Goal: Information Seeking & Learning: Learn about a topic

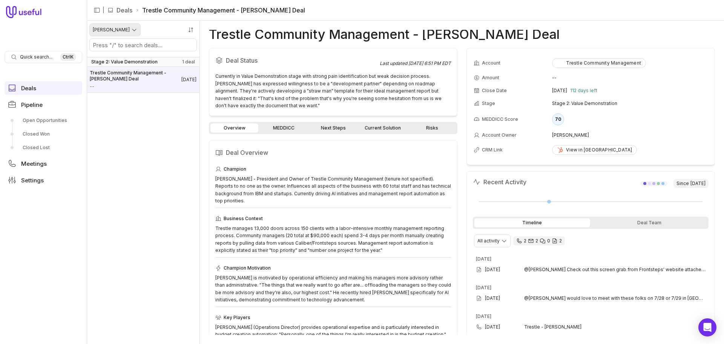
click at [112, 32] on html "Quick search... Ctrl K Deals Pipeline Open Opportunities Closed Won Closed Lost…" at bounding box center [362, 172] width 724 height 344
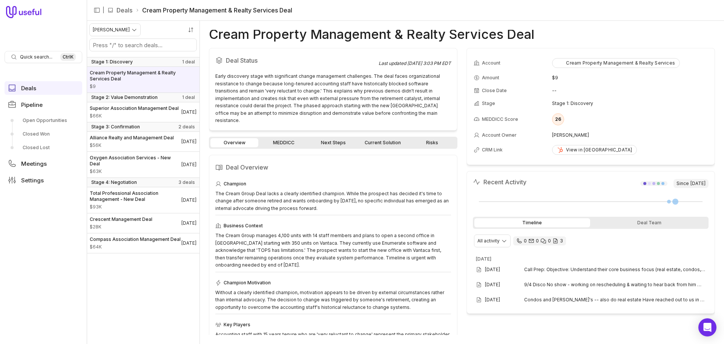
click at [32, 307] on nav "Quick search... Ctrl K Deals Pipeline Open Opportunities Closed Won Closed Lost…" at bounding box center [43, 172] width 87 height 344
click at [115, 230] on span "$28K" at bounding box center [121, 227] width 63 height 6
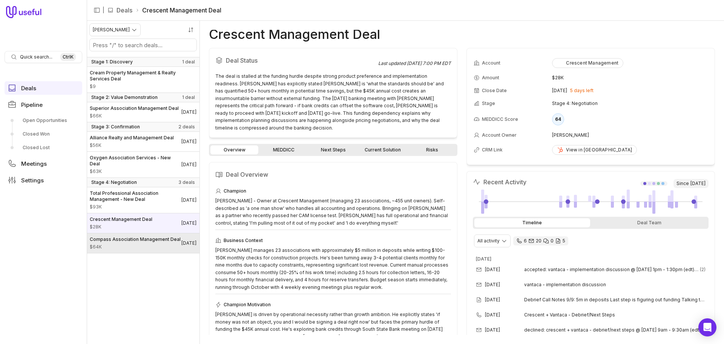
click at [135, 242] on span "Compass Association Management Deal" at bounding box center [135, 239] width 91 height 6
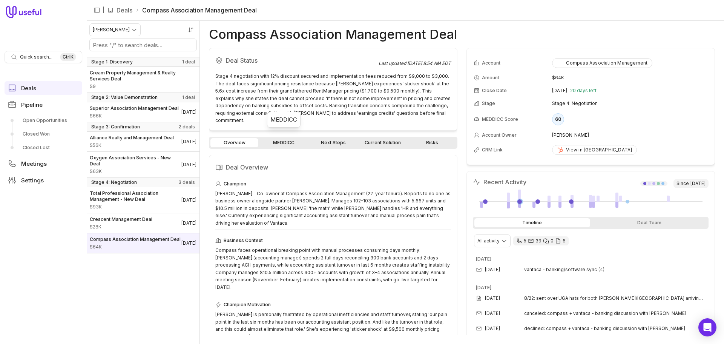
click at [279, 138] on link "MEDDICC" at bounding box center [284, 142] width 48 height 9
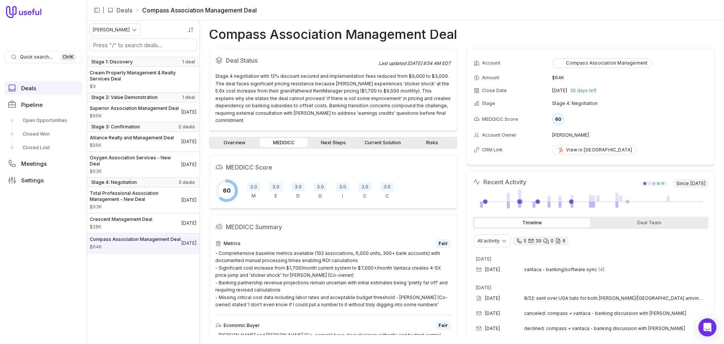
click at [385, 138] on link "Current Solution" at bounding box center [383, 142] width 48 height 9
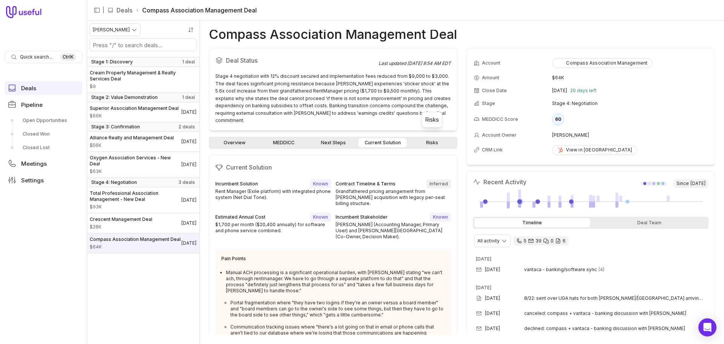
click at [433, 138] on link "Risks" at bounding box center [432, 142] width 48 height 9
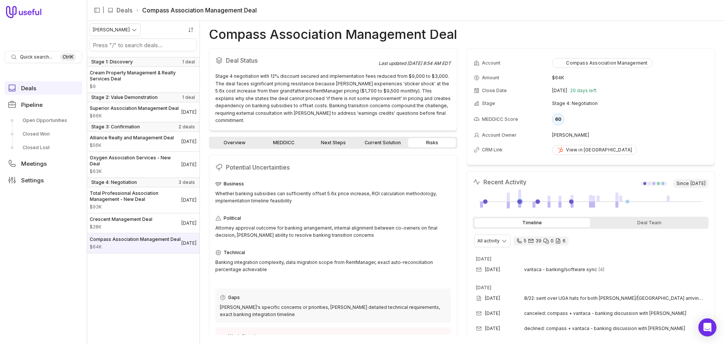
click at [392, 138] on link "Current Solution" at bounding box center [383, 142] width 48 height 9
